Goal: Transaction & Acquisition: Purchase product/service

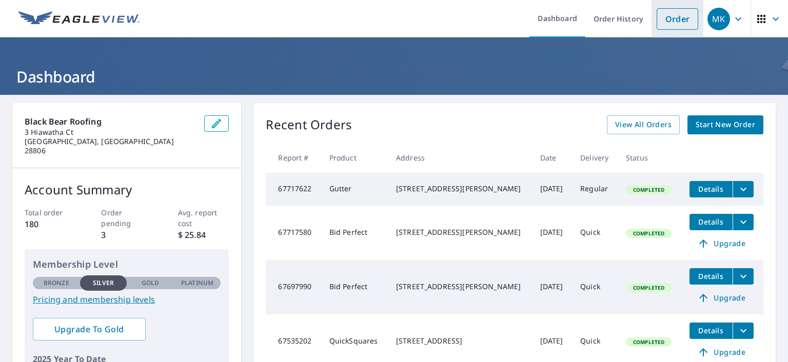
click at [668, 18] on link "Order" at bounding box center [677, 19] width 42 height 22
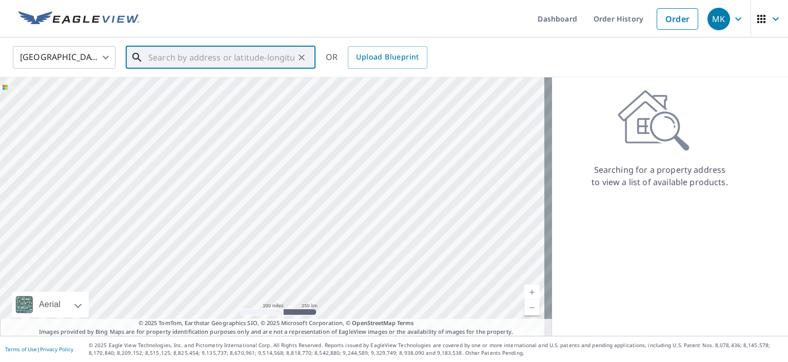
click at [215, 57] on input "text" at bounding box center [221, 57] width 146 height 29
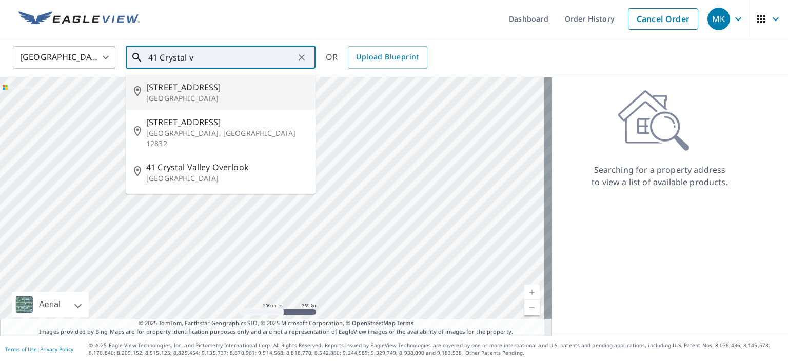
click at [197, 89] on span "[STREET_ADDRESS]" at bounding box center [226, 87] width 161 height 12
type input "[STREET_ADDRESS]"
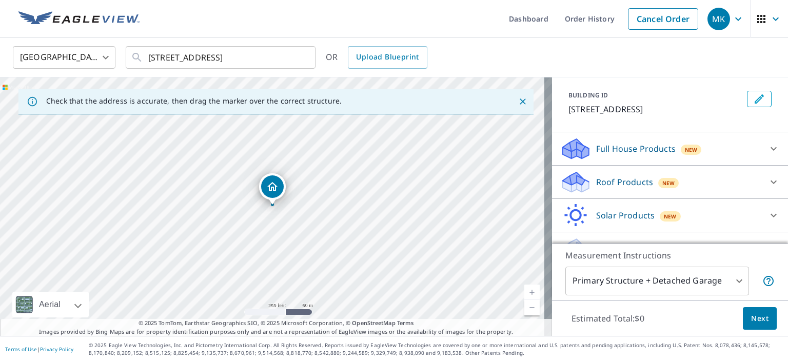
scroll to position [73, 0]
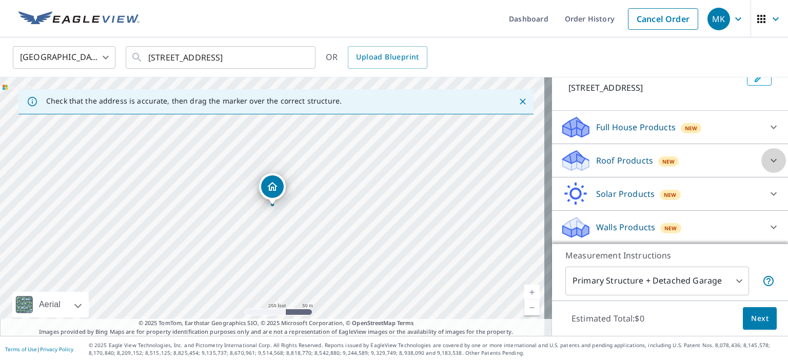
click at [767, 158] on icon at bounding box center [773, 160] width 12 height 12
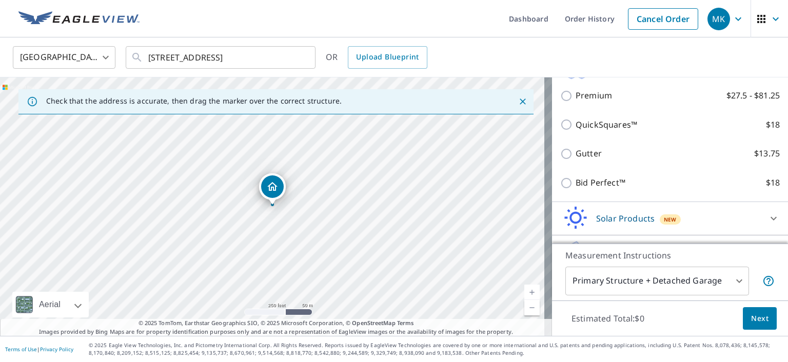
scroll to position [175, 0]
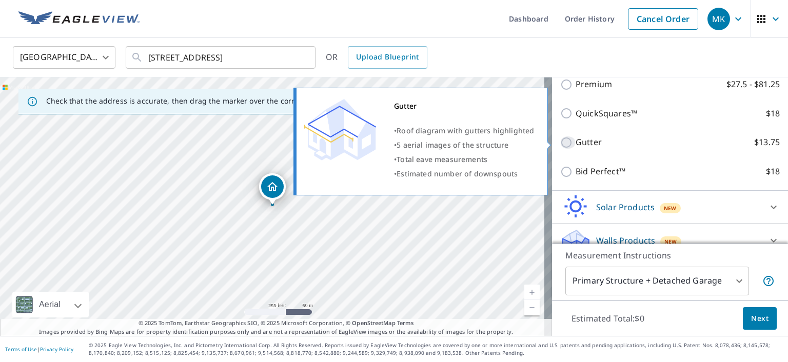
click at [560, 144] on input "Gutter $13.75" at bounding box center [567, 142] width 15 height 12
checkbox input "true"
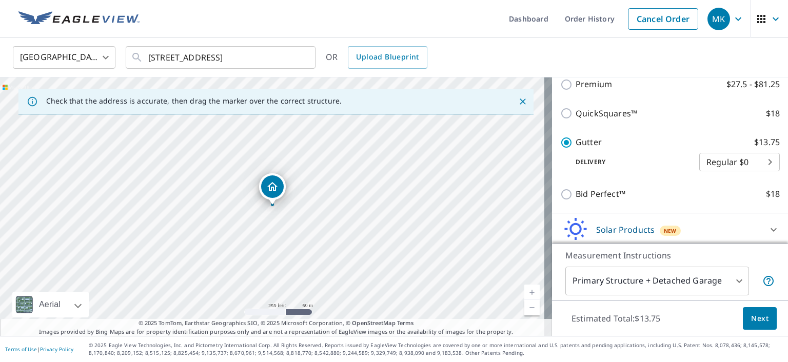
click at [751, 159] on body "MK MK Dashboard Order History Cancel Order MK United States [GEOGRAPHIC_DATA] ​…" at bounding box center [394, 181] width 788 height 362
click at [728, 158] on li "Regular $0" at bounding box center [723, 161] width 81 height 18
click at [742, 321] on button "Next" at bounding box center [759, 318] width 34 height 23
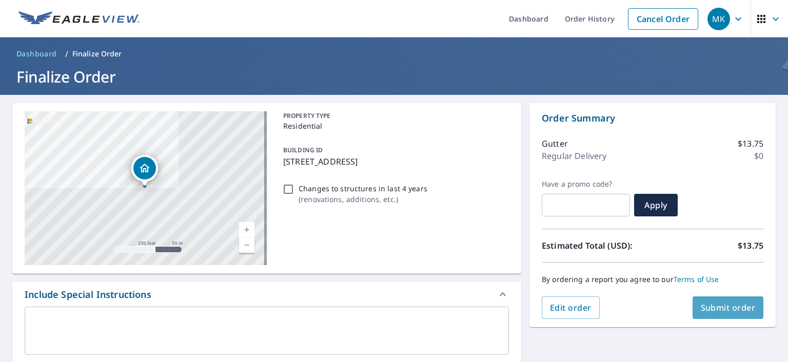
click at [725, 303] on span "Submit order" at bounding box center [727, 307] width 55 height 11
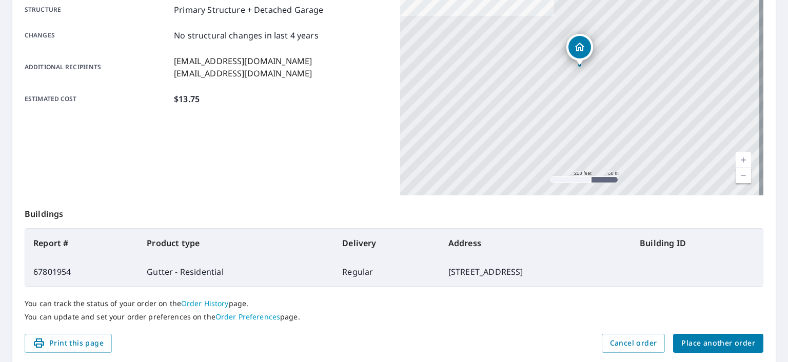
scroll to position [205, 0]
click at [701, 337] on span "Place another order" at bounding box center [718, 342] width 74 height 13
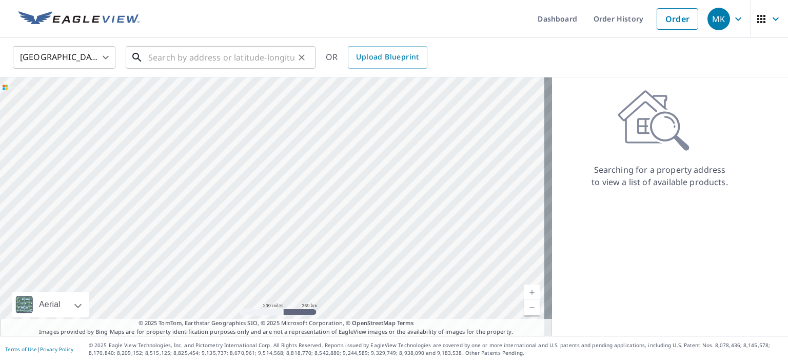
click at [262, 63] on input "text" at bounding box center [221, 57] width 146 height 29
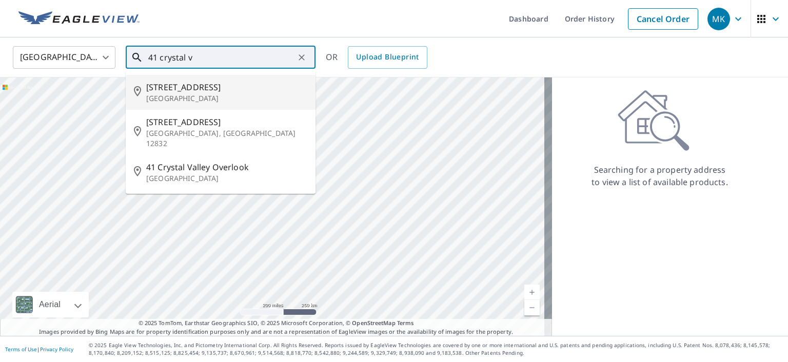
click at [235, 90] on span "[STREET_ADDRESS]" at bounding box center [226, 87] width 161 height 12
type input "[STREET_ADDRESS]"
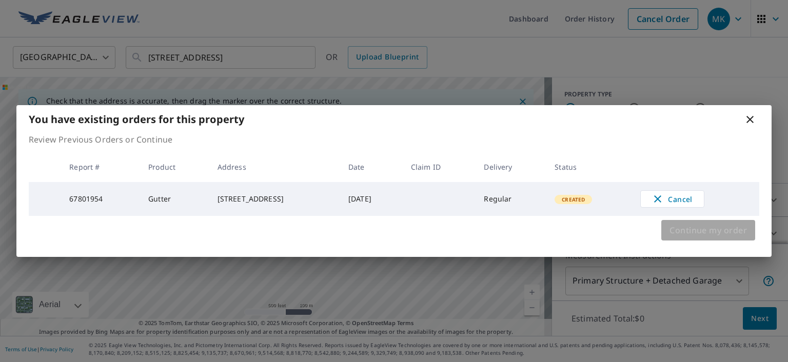
click at [687, 226] on span "Continue my order" at bounding box center [707, 230] width 77 height 14
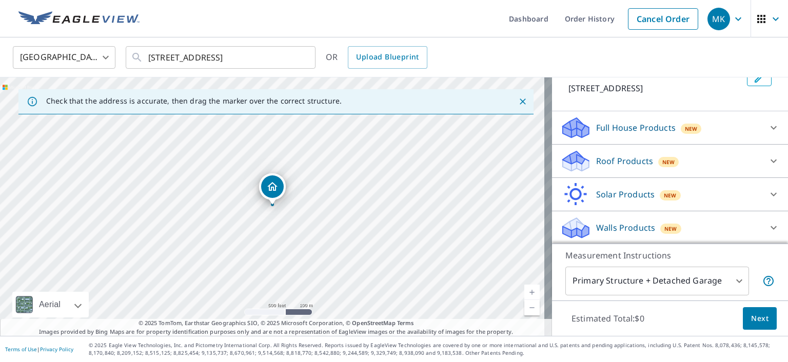
scroll to position [73, 0]
click at [767, 157] on icon at bounding box center [773, 160] width 12 height 12
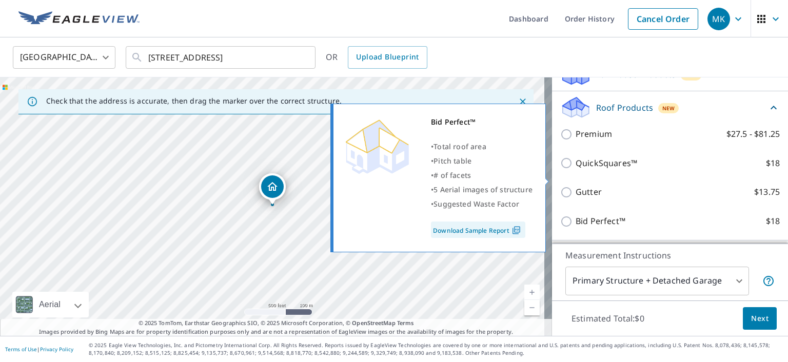
scroll to position [188, 0]
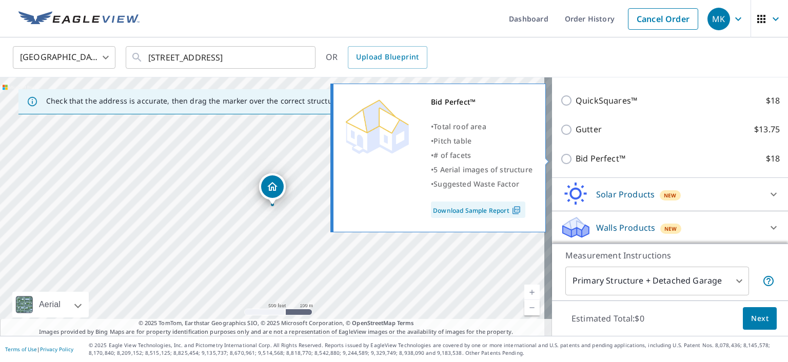
click at [563, 157] on input "Bid Perfect™ $18" at bounding box center [567, 159] width 15 height 12
checkbox input "true"
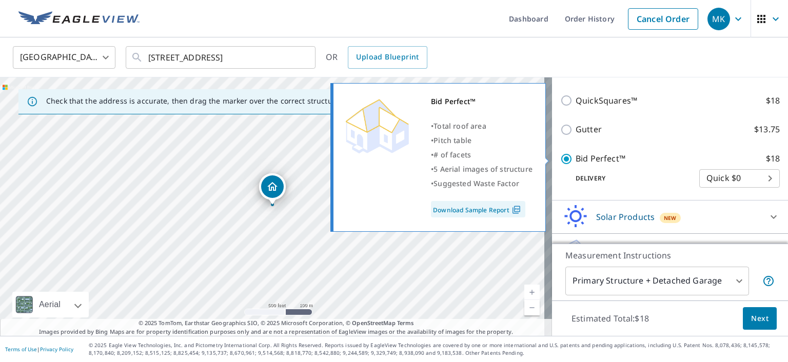
scroll to position [227, 0]
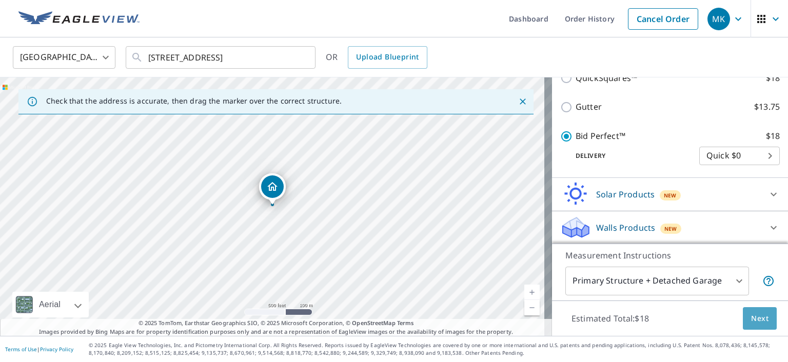
click at [751, 318] on span "Next" at bounding box center [759, 318] width 17 height 13
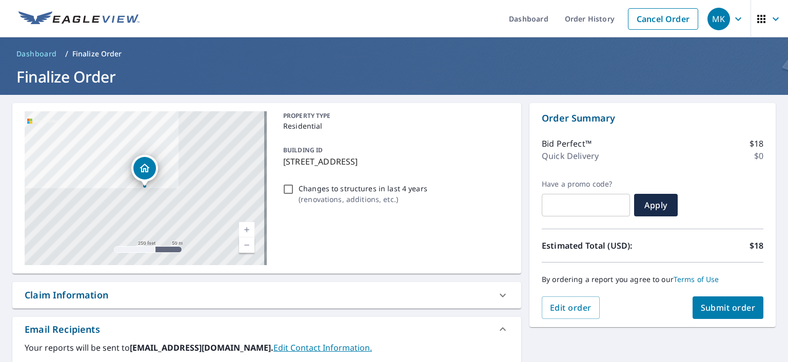
click at [737, 308] on span "Submit order" at bounding box center [727, 307] width 55 height 11
